Goal: Task Accomplishment & Management: Use online tool/utility

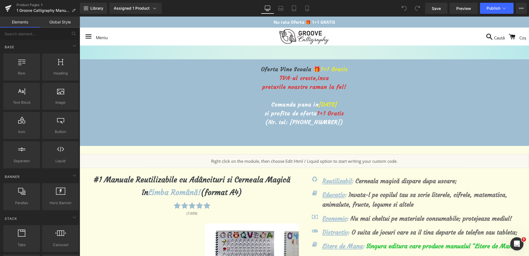
click at [319, 106] on span "[DATE]" at bounding box center [328, 104] width 18 height 7
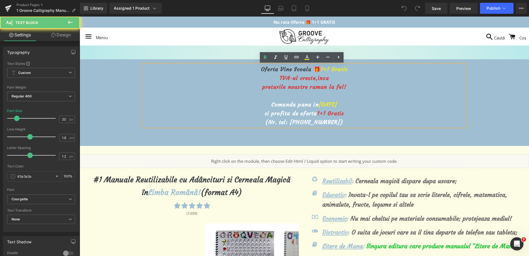
click at [319, 104] on span "[DATE]" at bounding box center [328, 104] width 18 height 7
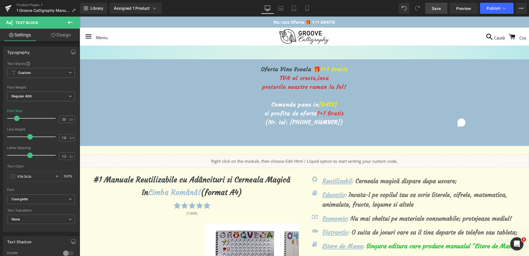
click at [441, 4] on link "Save" at bounding box center [436, 8] width 22 height 11
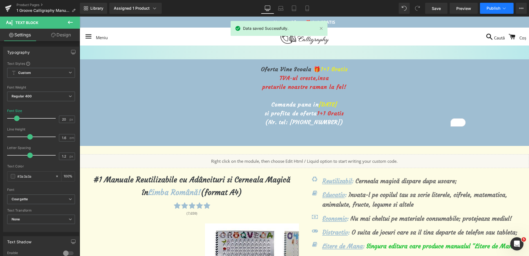
click at [484, 11] on button "Publish" at bounding box center [497, 8] width 34 height 11
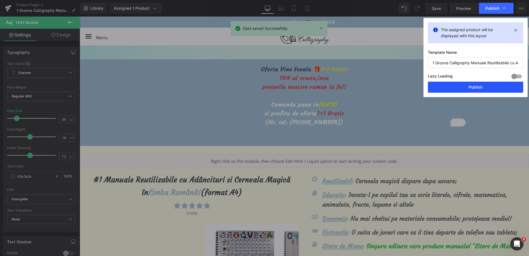
drag, startPoint x: 467, startPoint y: 83, endPoint x: 389, endPoint y: 70, distance: 79.2
click at [467, 83] on button "Publish" at bounding box center [475, 87] width 95 height 11
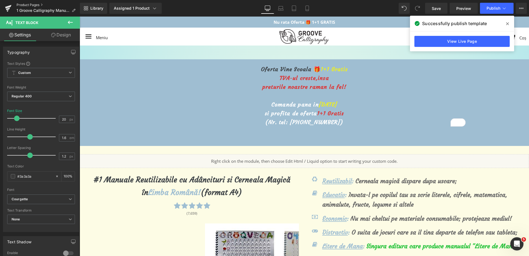
click at [23, 4] on link "Product Pages" at bounding box center [48, 5] width 63 height 4
